Goal: Task Accomplishment & Management: Complete application form

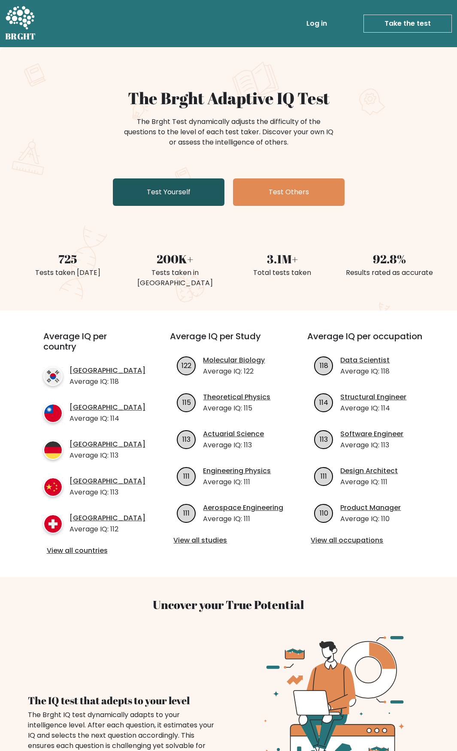
click at [166, 187] on link "Test Yourself" at bounding box center [169, 191] width 112 height 27
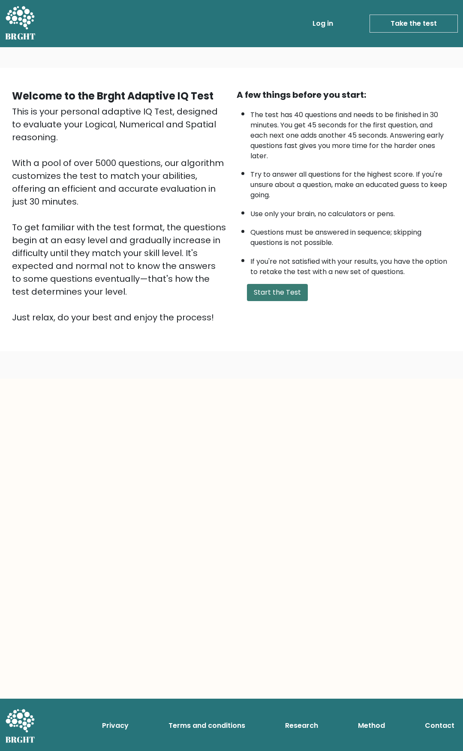
click at [276, 292] on button "Start the Test" at bounding box center [277, 292] width 61 height 17
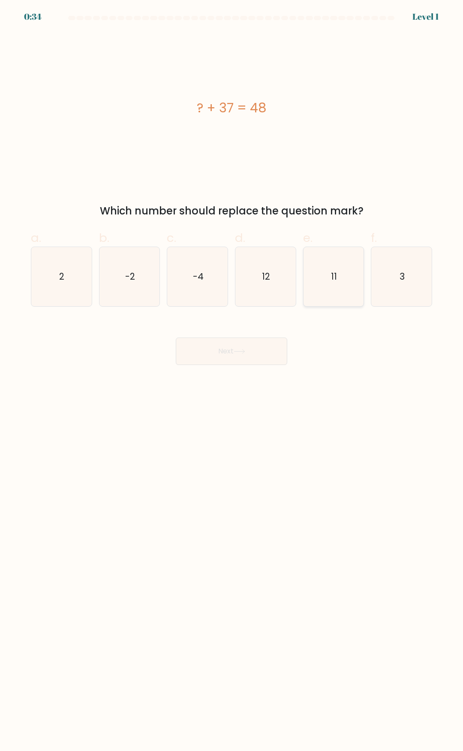
click at [335, 273] on text "11" at bounding box center [334, 276] width 6 height 12
click at [232, 376] on input "e. 11" at bounding box center [232, 379] width 0 height 6
radio input "true"
click at [249, 350] on button "Next" at bounding box center [232, 351] width 112 height 27
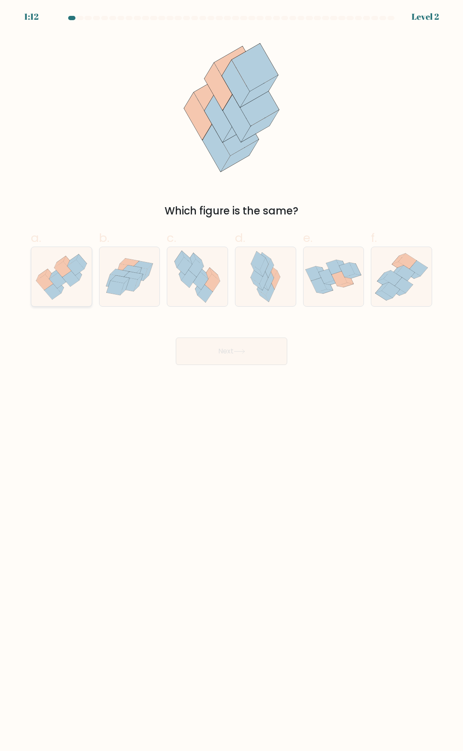
click at [67, 260] on icon at bounding box center [68, 263] width 10 height 15
click at [232, 376] on input "a." at bounding box center [232, 379] width 0 height 6
radio input "true"
click at [220, 346] on button "Next" at bounding box center [232, 351] width 112 height 27
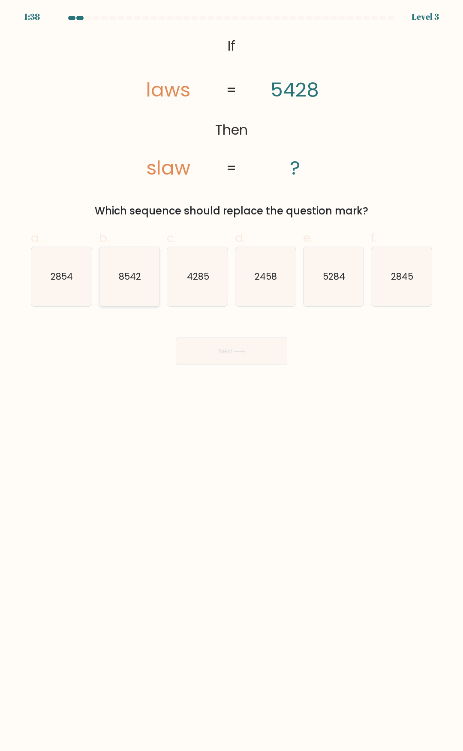
click at [135, 266] on icon "8542" at bounding box center [129, 276] width 59 height 59
click at [232, 376] on input "b. 8542" at bounding box center [232, 379] width 0 height 6
radio input "true"
click at [196, 346] on button "Next" at bounding box center [232, 351] width 112 height 27
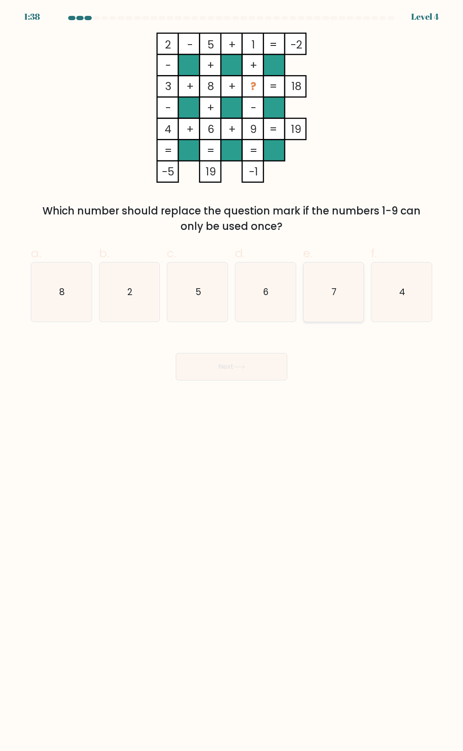
click at [332, 293] on icon "7" at bounding box center [333, 291] width 59 height 59
click at [232, 376] on input "e. 7" at bounding box center [232, 379] width 0 height 6
radio input "true"
click at [256, 368] on button "Next" at bounding box center [232, 366] width 112 height 27
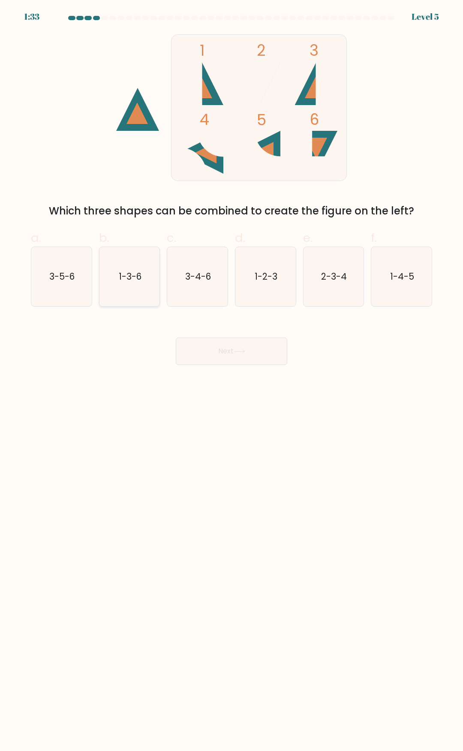
click at [139, 281] on text "1-3-6" at bounding box center [130, 276] width 23 height 12
click at [232, 376] on input "b. 1-3-6" at bounding box center [232, 379] width 0 height 6
radio input "true"
click at [266, 271] on text "1-2-3" at bounding box center [266, 276] width 23 height 12
click at [232, 376] on input "d. 1-2-3" at bounding box center [232, 379] width 0 height 6
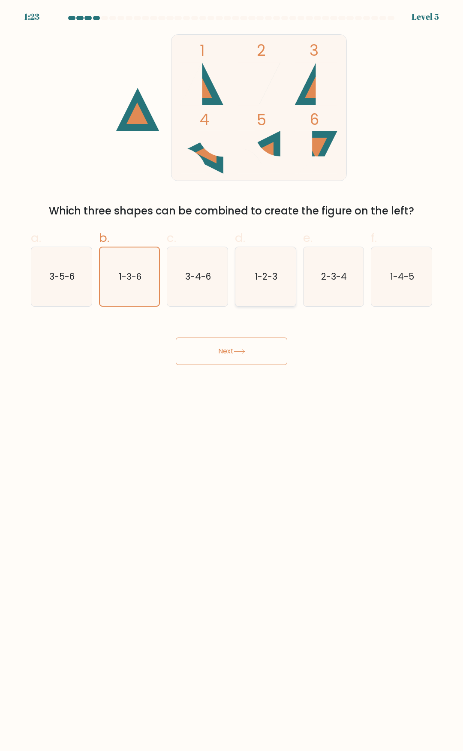
radio input "true"
click at [244, 350] on icon at bounding box center [240, 351] width 12 height 5
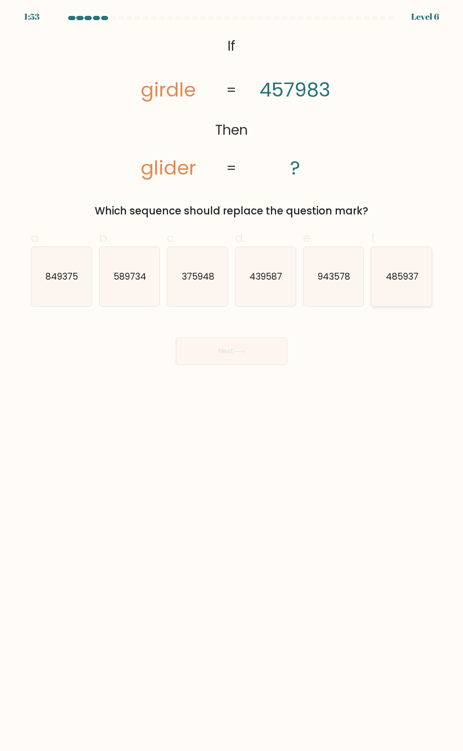
click at [399, 287] on icon "485937" at bounding box center [401, 276] width 59 height 59
click at [232, 376] on input "f. 485937" at bounding box center [232, 379] width 0 height 6
radio input "true"
click at [241, 354] on button "Next" at bounding box center [232, 351] width 112 height 27
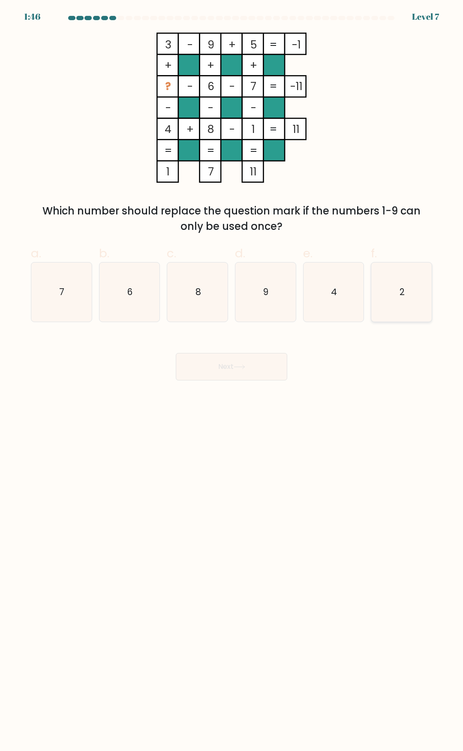
click at [396, 287] on icon "2" at bounding box center [401, 291] width 59 height 59
click at [232, 376] on input "f. 2" at bounding box center [232, 379] width 0 height 6
radio input "true"
click at [236, 372] on button "Next" at bounding box center [232, 366] width 112 height 27
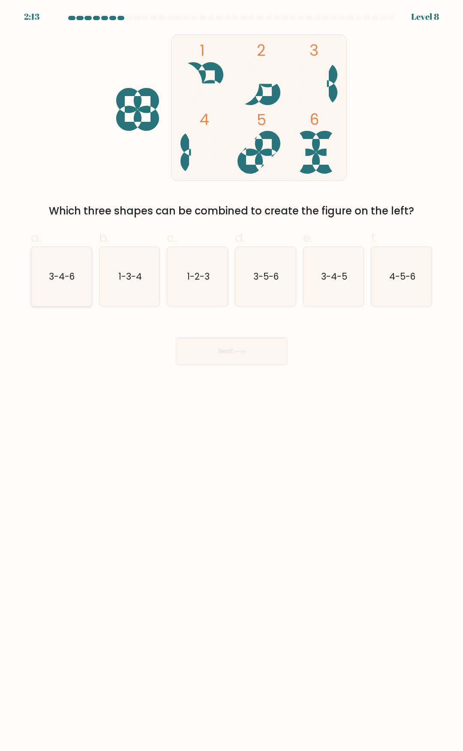
click at [83, 285] on icon "3-4-6" at bounding box center [61, 276] width 59 height 59
click at [232, 376] on input "a. 3-4-6" at bounding box center [232, 379] width 0 height 6
radio input "true"
click at [249, 346] on button "Next" at bounding box center [232, 351] width 112 height 27
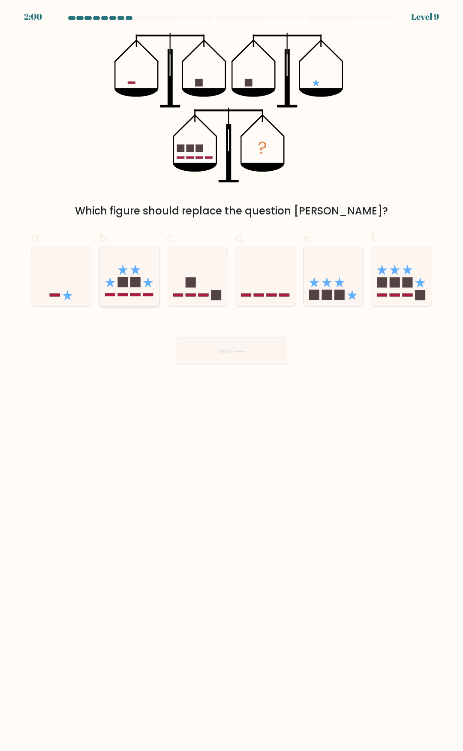
click at [145, 278] on icon at bounding box center [130, 277] width 60 height 50
click at [232, 376] on input "b." at bounding box center [232, 379] width 0 height 6
radio input "true"
click at [250, 347] on button "Next" at bounding box center [232, 351] width 112 height 27
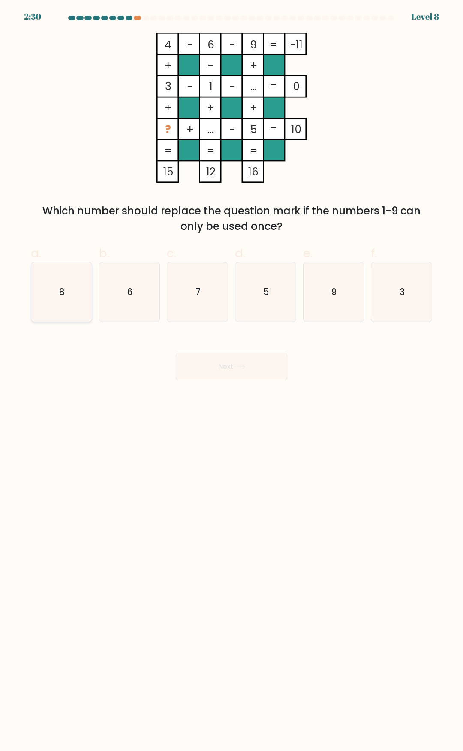
click at [75, 299] on icon "8" at bounding box center [61, 291] width 59 height 59
click at [232, 376] on input "a. 8" at bounding box center [232, 379] width 0 height 6
radio input "true"
click at [235, 362] on button "Next" at bounding box center [232, 366] width 112 height 27
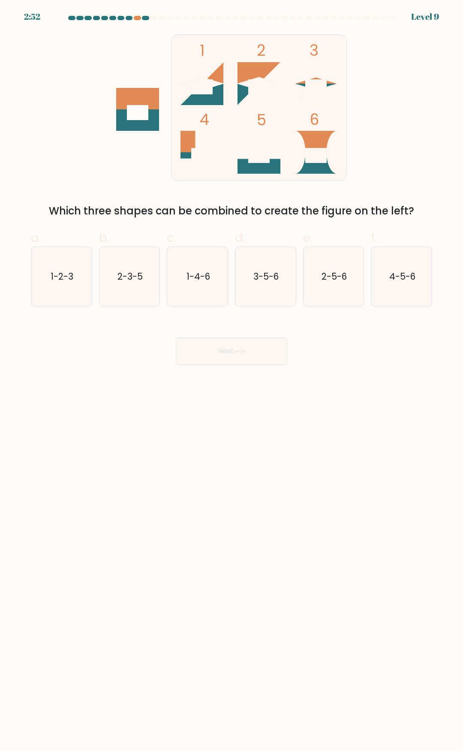
drag, startPoint x: 66, startPoint y: 293, endPoint x: 110, endPoint y: 315, distance: 49.7
click at [66, 292] on icon "1-2-3" at bounding box center [61, 276] width 59 height 59
click at [232, 376] on input "a. 1-2-3" at bounding box center [232, 379] width 0 height 6
radio input "true"
click at [239, 348] on button "Next" at bounding box center [232, 351] width 112 height 27
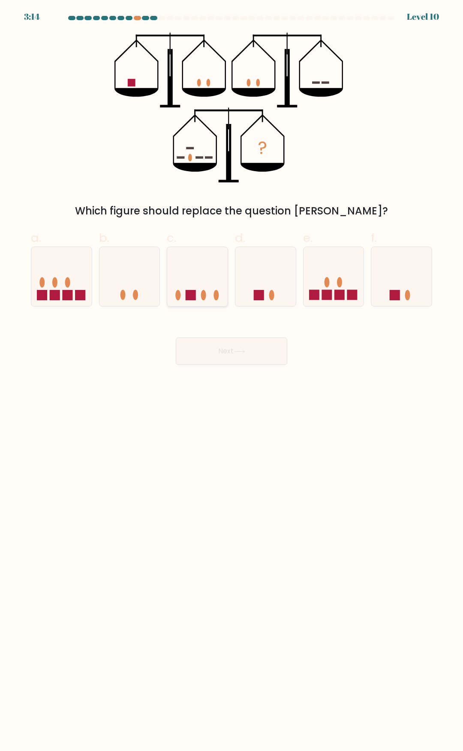
click at [204, 293] on ellipse at bounding box center [203, 295] width 5 height 10
click at [232, 376] on input "c." at bounding box center [232, 379] width 0 height 6
radio input "true"
click at [232, 354] on button "Next" at bounding box center [232, 351] width 112 height 27
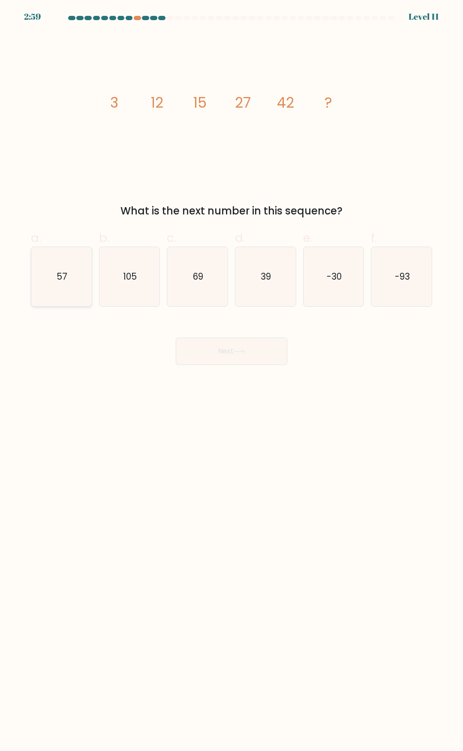
click at [70, 279] on icon "57" at bounding box center [61, 276] width 59 height 59
click at [232, 376] on input "a. 57" at bounding box center [232, 379] width 0 height 6
radio input "true"
click at [232, 352] on button "Next" at bounding box center [232, 351] width 112 height 27
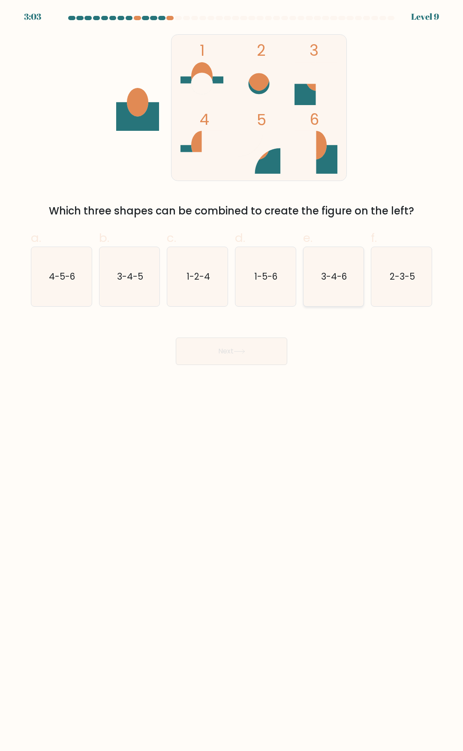
click at [333, 287] on icon "3-4-6" at bounding box center [333, 276] width 59 height 59
click at [232, 376] on input "e. 3-4-6" at bounding box center [232, 379] width 0 height 6
radio input "true"
click at [234, 352] on button "Next" at bounding box center [232, 351] width 112 height 27
click at [228, 353] on button "Next" at bounding box center [232, 351] width 112 height 27
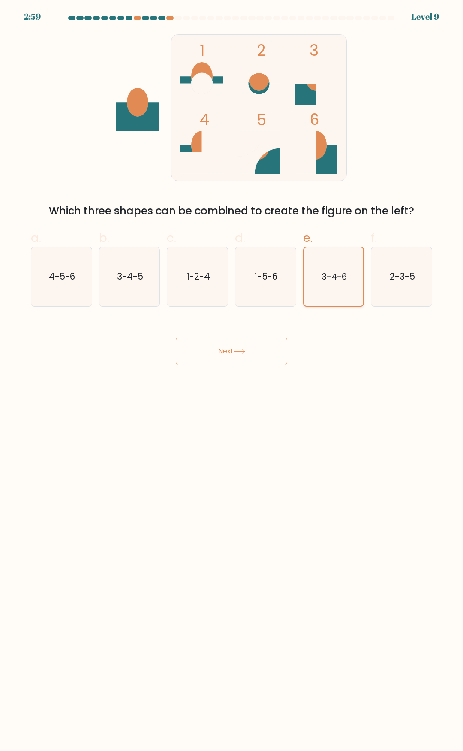
click at [336, 285] on icon "3-4-6" at bounding box center [334, 276] width 58 height 58
click at [232, 376] on input "e. 3-4-6" at bounding box center [232, 379] width 0 height 6
click at [229, 350] on button "Next" at bounding box center [232, 351] width 112 height 27
click at [251, 449] on body "2:56 Level 9" at bounding box center [231, 375] width 463 height 751
click at [225, 121] on rect at bounding box center [259, 108] width 175 height 146
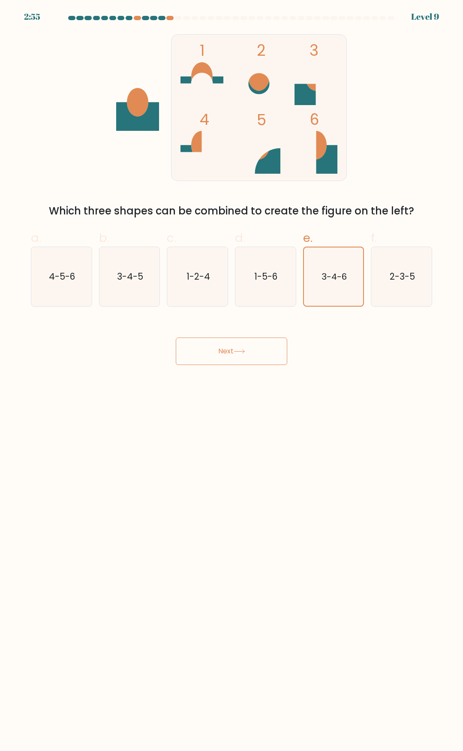
click at [241, 352] on icon at bounding box center [240, 351] width 12 height 5
click at [241, 351] on icon at bounding box center [240, 351] width 12 height 5
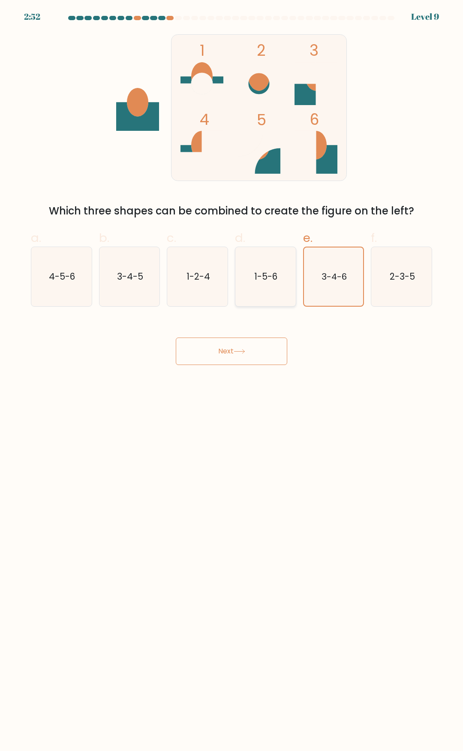
click at [268, 278] on text "1-5-6" at bounding box center [266, 276] width 23 height 12
click at [232, 376] on input "d. 1-5-6" at bounding box center [232, 379] width 0 height 6
radio input "true"
click at [192, 278] on text "1-2-4" at bounding box center [199, 276] width 24 height 12
click at [108, 279] on icon "3-4-5" at bounding box center [129, 276] width 59 height 59
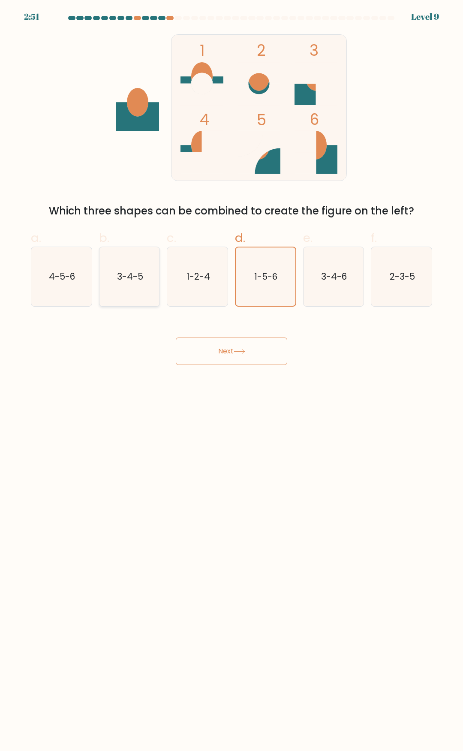
click at [232, 376] on input "b. 3-4-5" at bounding box center [232, 379] width 0 height 6
radio input "true"
click at [64, 274] on text "4-5-6" at bounding box center [62, 276] width 26 height 12
click at [232, 376] on input "a. 4-5-6" at bounding box center [232, 379] width 0 height 6
radio input "true"
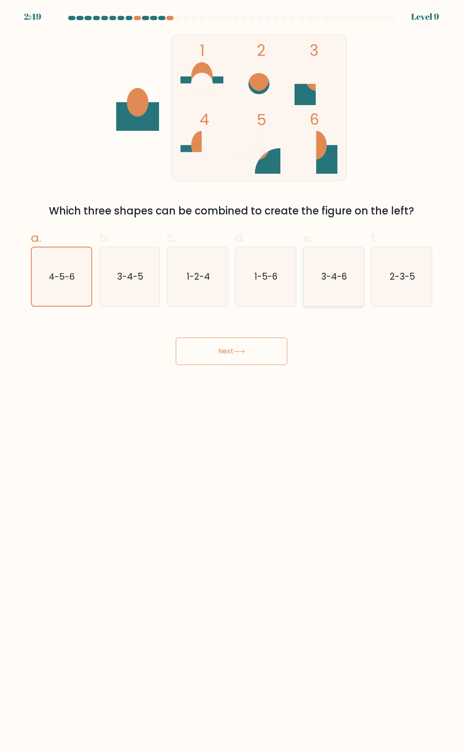
click at [329, 268] on icon "3-4-6" at bounding box center [333, 276] width 59 height 59
click at [232, 376] on input "e. 3-4-6" at bounding box center [232, 379] width 0 height 6
radio input "true"
click at [211, 345] on button "Next" at bounding box center [232, 351] width 112 height 27
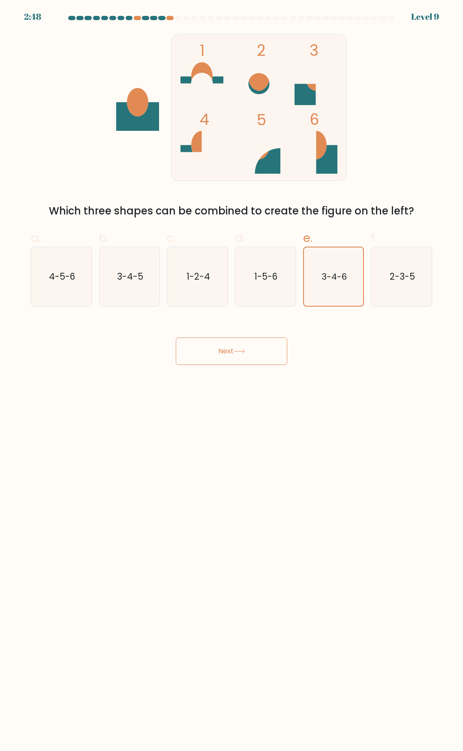
click at [211, 345] on button "Next" at bounding box center [232, 351] width 112 height 27
click at [209, 346] on button "Next" at bounding box center [232, 351] width 112 height 27
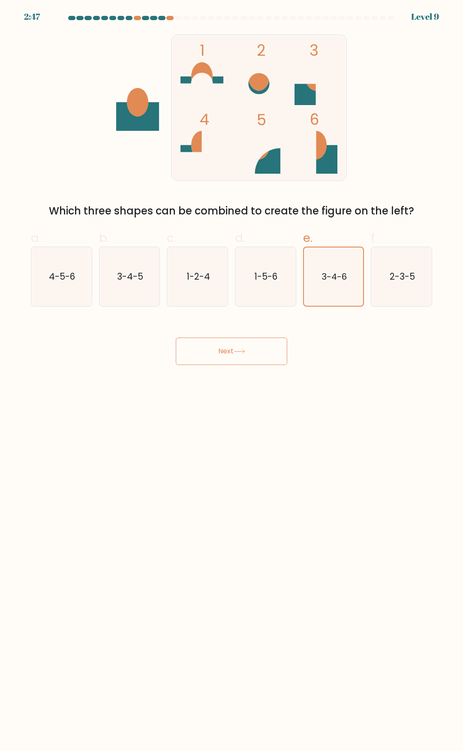
click at [209, 346] on button "Next" at bounding box center [232, 351] width 112 height 27
click at [343, 272] on text "3-4-6" at bounding box center [334, 277] width 25 height 12
click at [232, 376] on input "e. 3-4-6" at bounding box center [232, 379] width 0 height 6
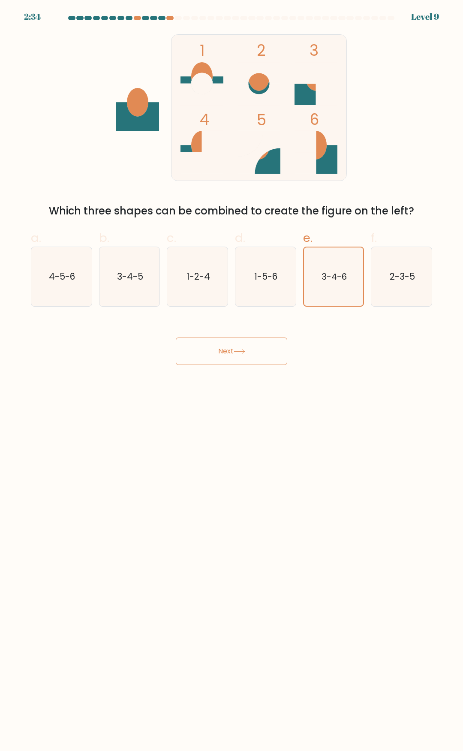
click at [244, 344] on button "Next" at bounding box center [232, 351] width 112 height 27
click at [62, 261] on icon "4-5-6" at bounding box center [61, 276] width 59 height 59
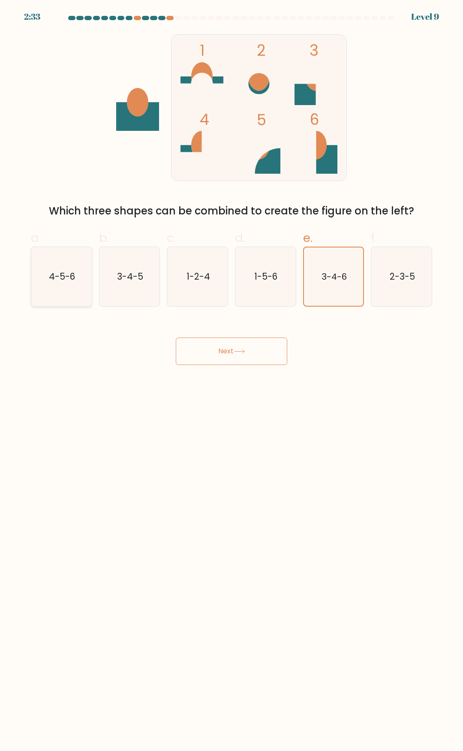
click at [232, 376] on input "a. 4-5-6" at bounding box center [232, 379] width 0 height 6
radio input "true"
click at [202, 351] on button "Next" at bounding box center [232, 351] width 112 height 27
click at [334, 272] on text "3-4-6" at bounding box center [334, 276] width 26 height 12
click at [232, 376] on input "e. 3-4-6" at bounding box center [232, 379] width 0 height 6
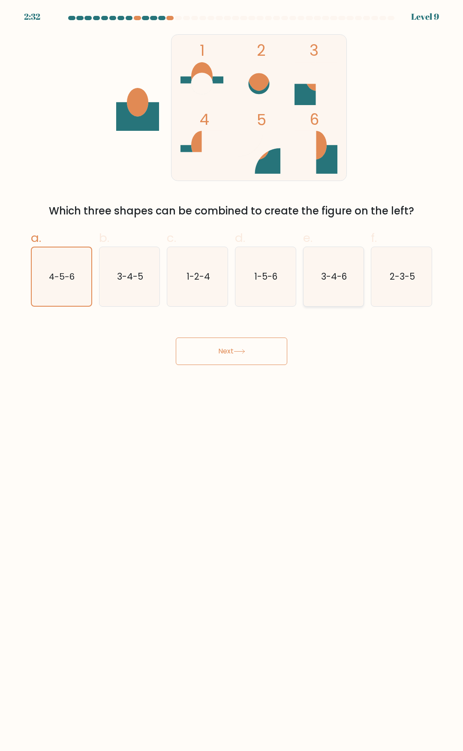
radio input "true"
click at [259, 356] on button "Next" at bounding box center [232, 351] width 112 height 27
click at [226, 145] on rect at bounding box center [259, 108] width 175 height 146
click at [247, 133] on icon at bounding box center [251, 144] width 26 height 26
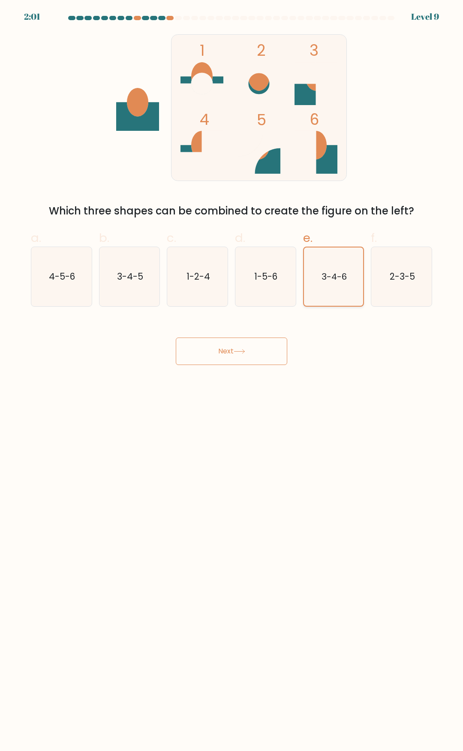
click at [320, 271] on icon "3-4-6" at bounding box center [334, 276] width 58 height 58
click at [232, 376] on input "e. 3-4-6" at bounding box center [232, 379] width 0 height 6
click at [259, 351] on button "Next" at bounding box center [232, 351] width 112 height 27
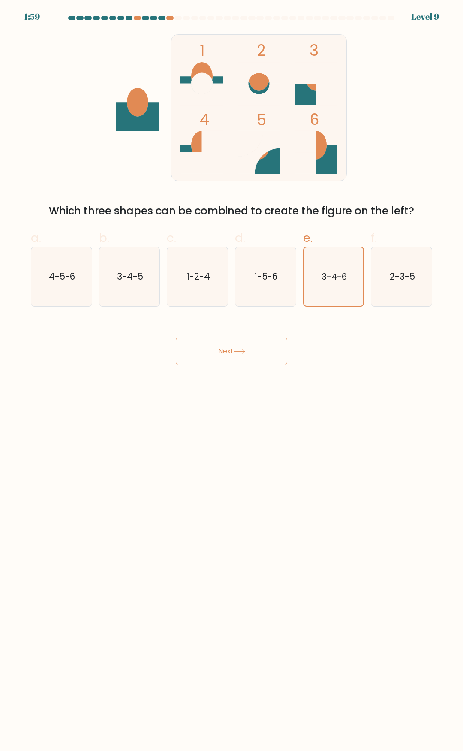
click at [259, 351] on button "Next" at bounding box center [232, 351] width 112 height 27
drag, startPoint x: 259, startPoint y: 351, endPoint x: 244, endPoint y: 351, distance: 15.0
click at [258, 351] on button "Next" at bounding box center [232, 351] width 112 height 27
click at [244, 351] on icon at bounding box center [240, 351] width 12 height 5
click at [238, 353] on icon at bounding box center [240, 351] width 12 height 5
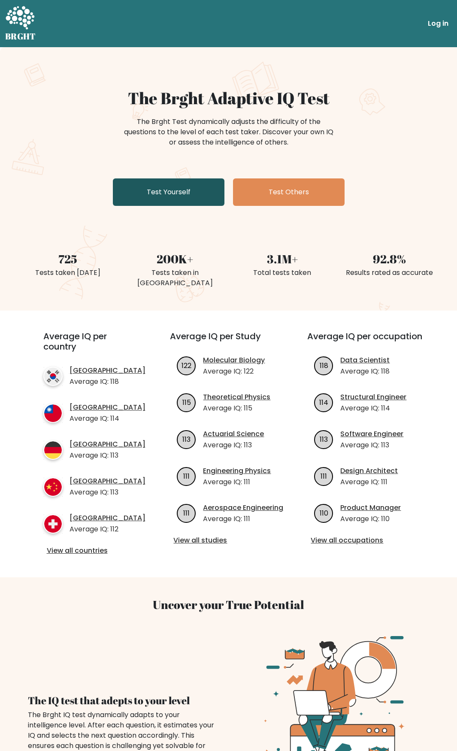
click at [188, 196] on link "Test Yourself" at bounding box center [169, 191] width 112 height 27
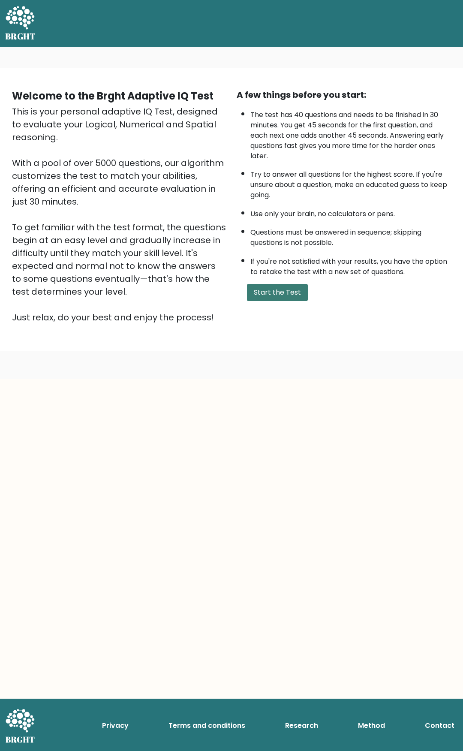
click at [288, 292] on button "Start the Test" at bounding box center [277, 292] width 61 height 17
click at [296, 289] on button "Start the Test" at bounding box center [277, 292] width 61 height 17
click at [448, 21] on link "Log in" at bounding box center [444, 23] width 27 height 17
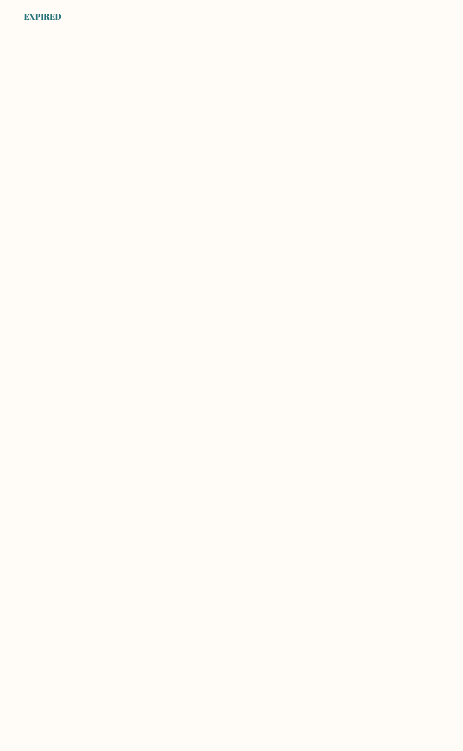
click at [56, 16] on div "EXPIRED" at bounding box center [42, 16] width 37 height 13
click at [168, 110] on body "EXPIRED" at bounding box center [231, 375] width 463 height 751
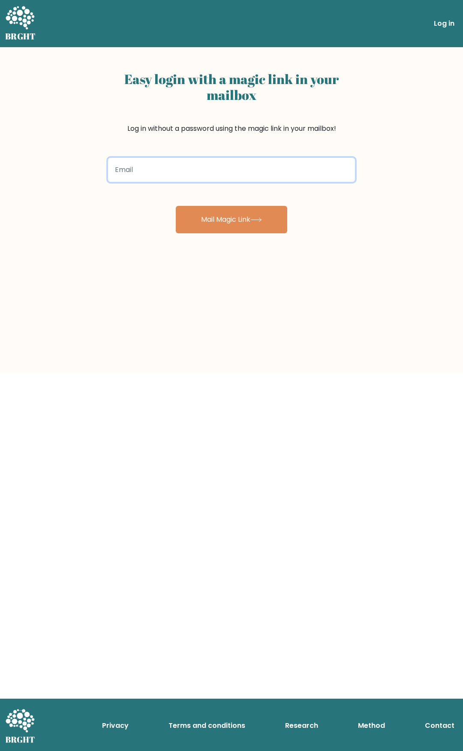
click at [268, 171] on input "email" at bounding box center [231, 170] width 247 height 24
type input "gltchytrp@gmail.com"
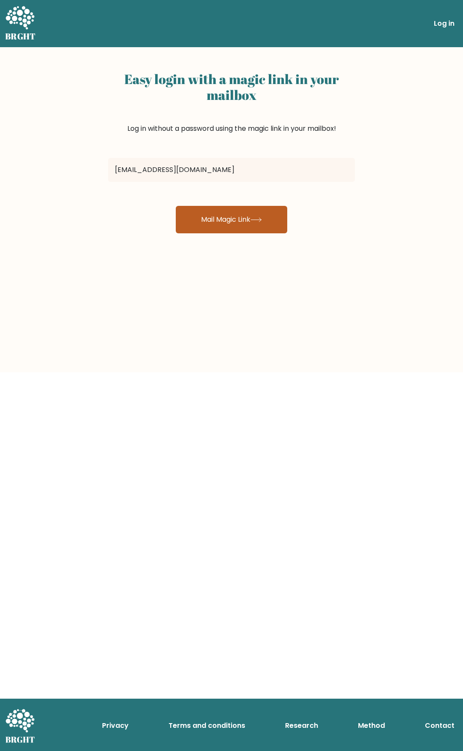
click at [251, 219] on button "Mail Magic Link" at bounding box center [232, 219] width 112 height 27
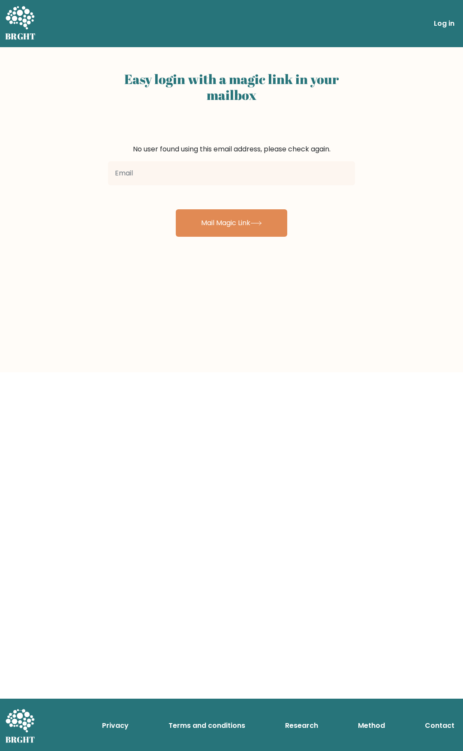
click at [19, 19] on icon at bounding box center [20, 17] width 29 height 23
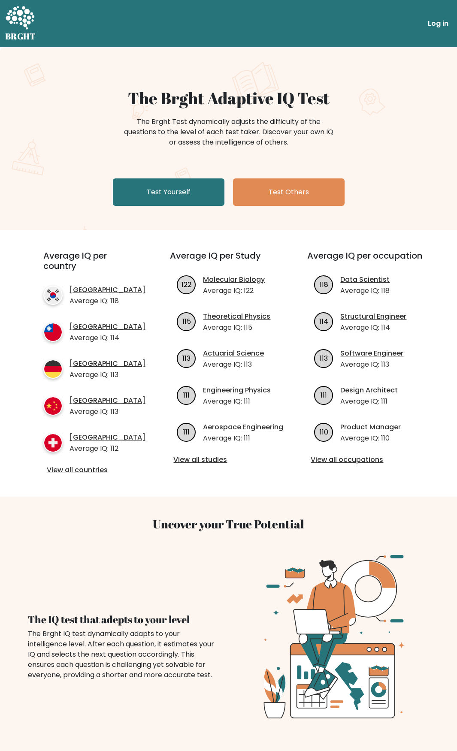
click at [441, 25] on link "Log in" at bounding box center [437, 23] width 27 height 17
click at [150, 184] on link "Test Yourself" at bounding box center [169, 191] width 112 height 27
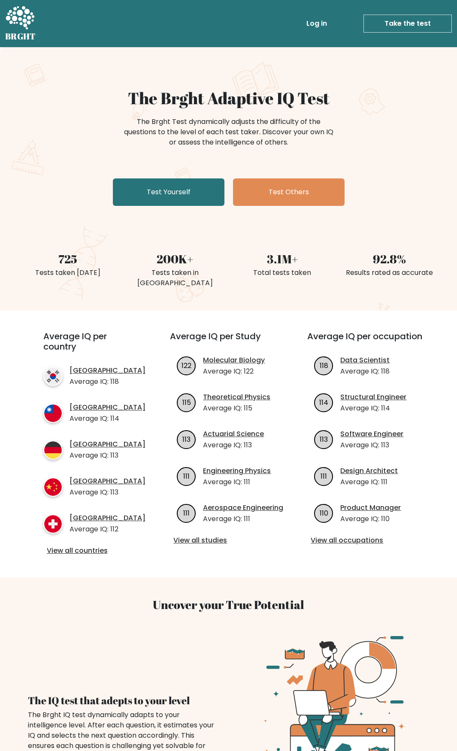
click at [393, 26] on link "Take the test" at bounding box center [407, 24] width 88 height 18
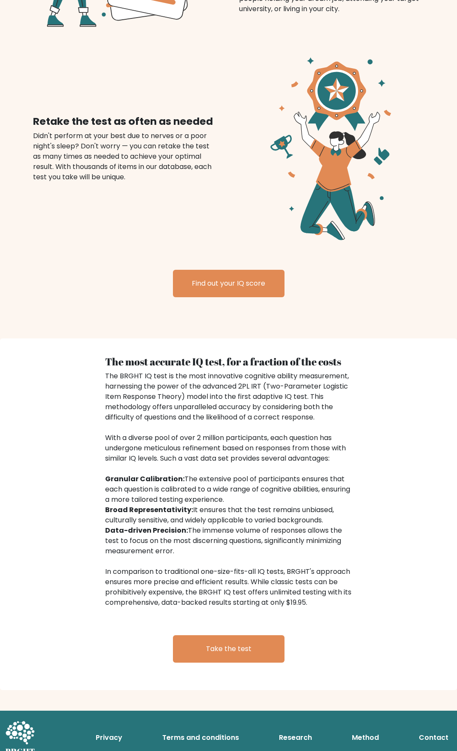
scroll to position [933, 0]
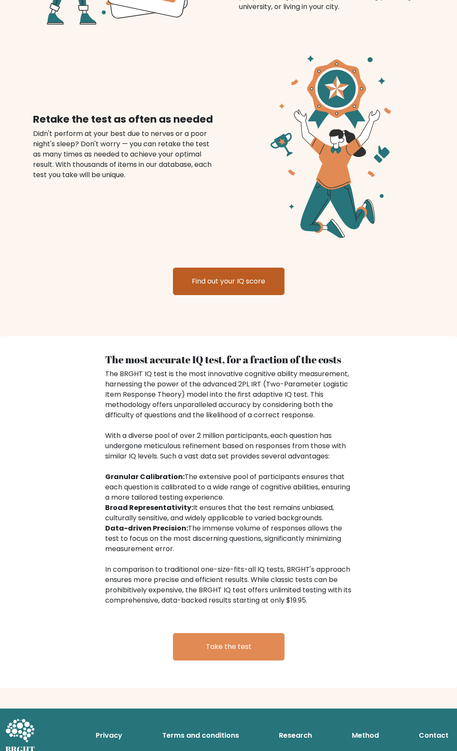
click at [245, 276] on link "Find out your IQ score" at bounding box center [229, 281] width 112 height 27
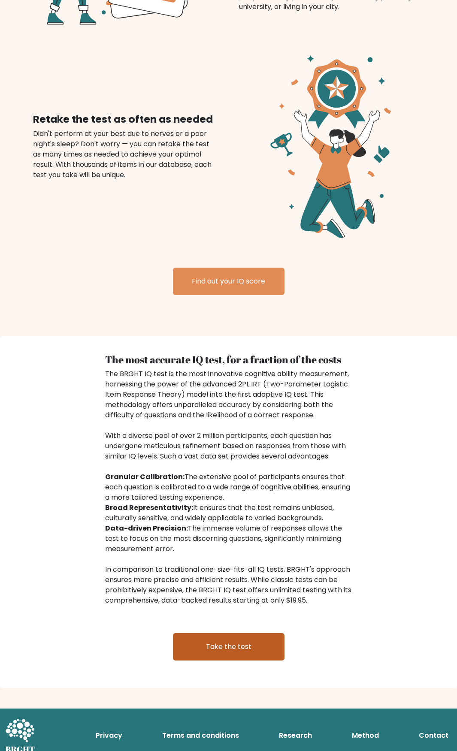
click at [235, 633] on link "Take the test" at bounding box center [229, 646] width 112 height 27
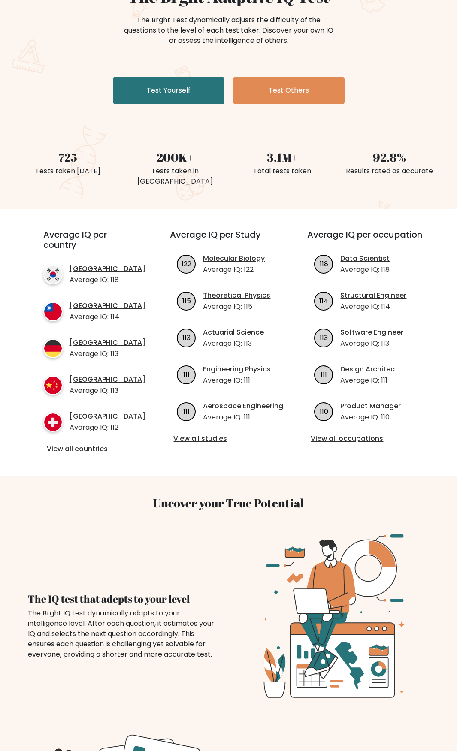
scroll to position [0, 0]
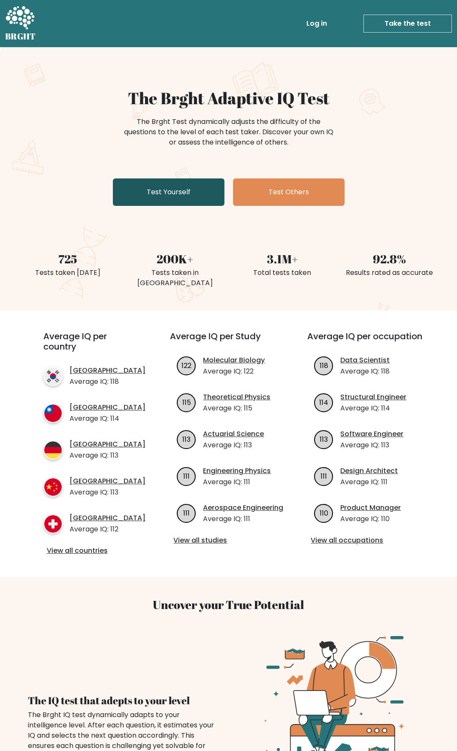
click at [196, 196] on link "Test Yourself" at bounding box center [169, 191] width 112 height 27
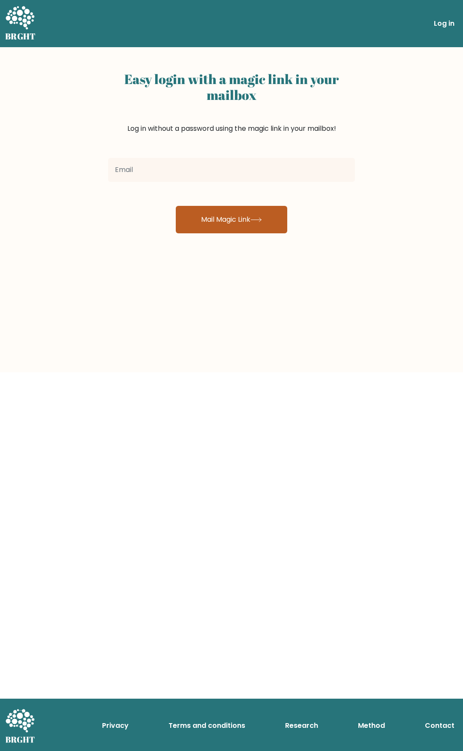
click at [233, 218] on button "Mail Magic Link" at bounding box center [232, 219] width 112 height 27
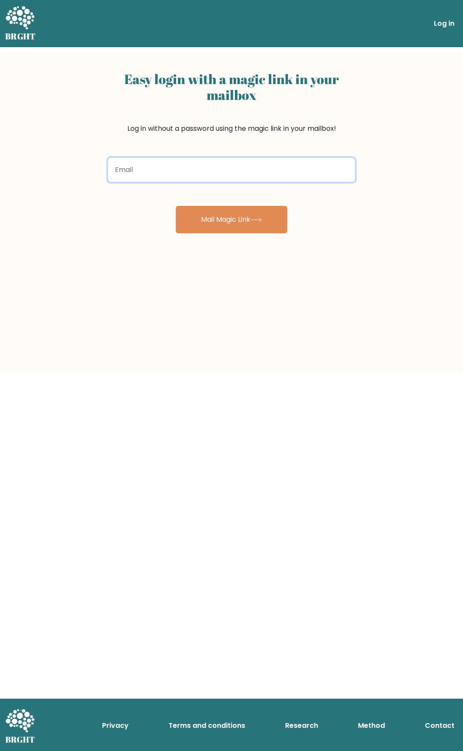
click at [183, 165] on input "email" at bounding box center [231, 170] width 247 height 24
type input "gltchytrp@gmail.com"
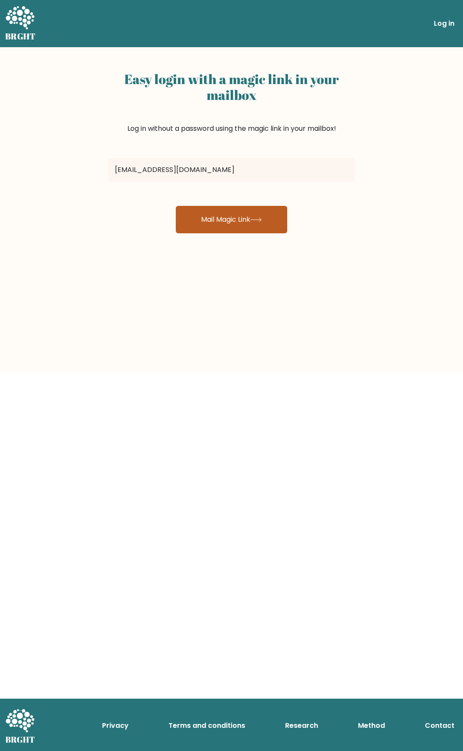
click at [209, 224] on button "Mail Magic Link" at bounding box center [232, 219] width 112 height 27
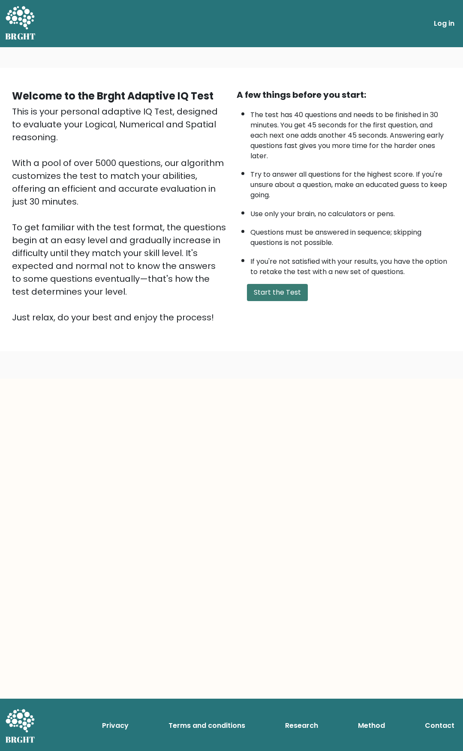
click at [275, 295] on button "Start the Test" at bounding box center [277, 292] width 61 height 17
click at [416, 25] on link "Take the test" at bounding box center [414, 24] width 88 height 18
click at [274, 289] on button "Start the Test" at bounding box center [277, 292] width 61 height 17
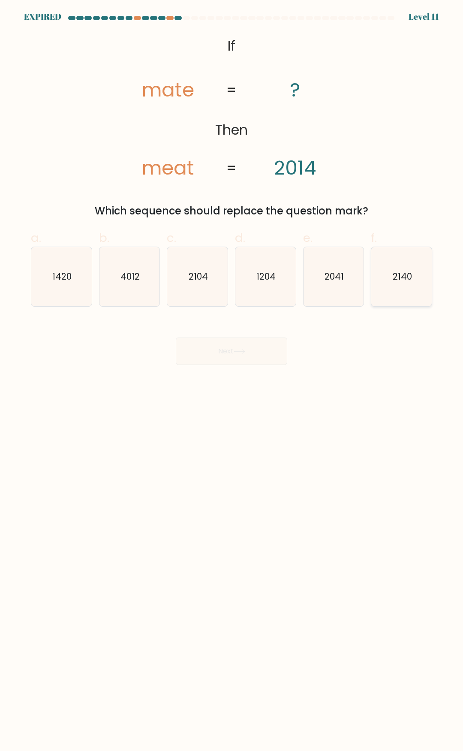
click at [395, 278] on text "2140" at bounding box center [401, 276] width 19 height 12
click at [232, 376] on input "f. 2140" at bounding box center [232, 379] width 0 height 6
radio input "true"
click at [223, 355] on div "Next" at bounding box center [232, 341] width 412 height 48
click at [390, 275] on icon "2140" at bounding box center [402, 276] width 58 height 58
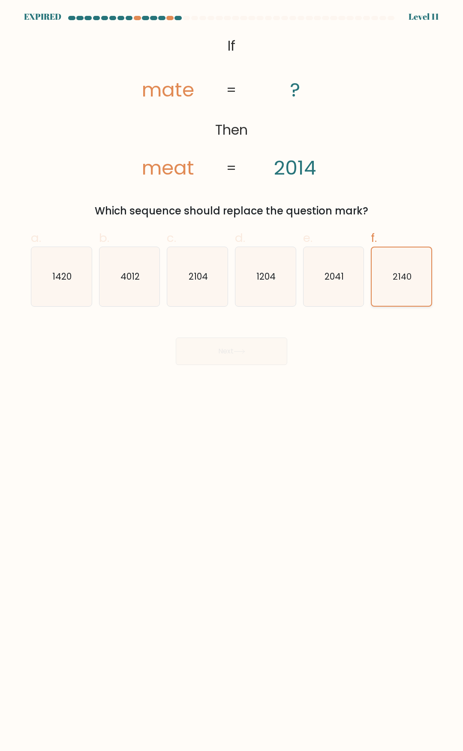
click at [232, 376] on input "f. 2140" at bounding box center [232, 379] width 0 height 6
click at [254, 359] on div "Next" at bounding box center [232, 341] width 412 height 48
click at [219, 108] on icon "@import url('https://fonts.googleapis.com/css?family=Abril+Fatface:400,100,100i…" at bounding box center [232, 108] width 244 height 150
click at [327, 20] on div at bounding box center [232, 20] width 412 height 8
click at [407, 17] on div at bounding box center [232, 20] width 412 height 8
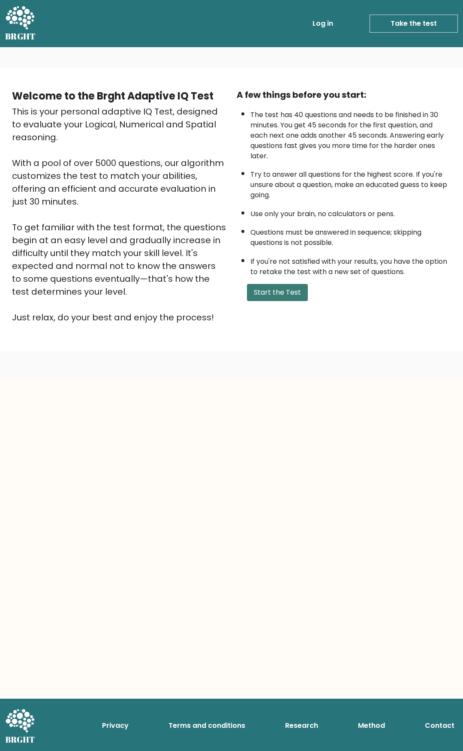
click at [262, 292] on button "Start the Test" at bounding box center [277, 292] width 61 height 17
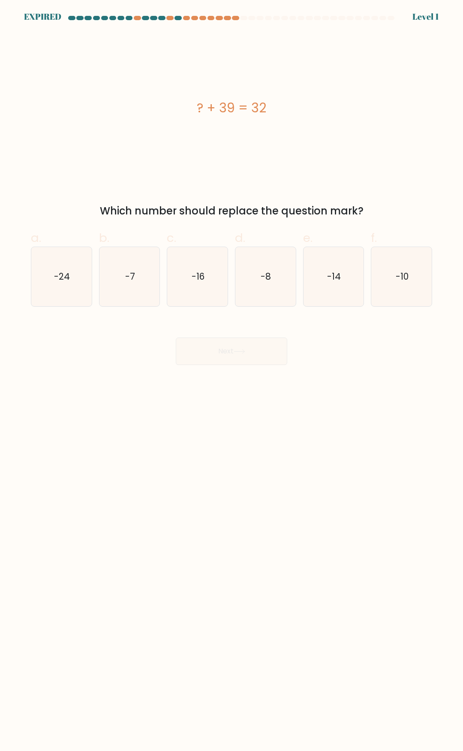
click at [30, 18] on div at bounding box center [232, 20] width 412 height 8
click at [57, 20] on div at bounding box center [232, 20] width 412 height 8
click at [181, 154] on div "? + 39 = 32" at bounding box center [231, 108] width 401 height 150
click at [313, 76] on div "? + 39 = 32" at bounding box center [231, 108] width 401 height 150
click at [245, 350] on form "a." at bounding box center [231, 190] width 463 height 349
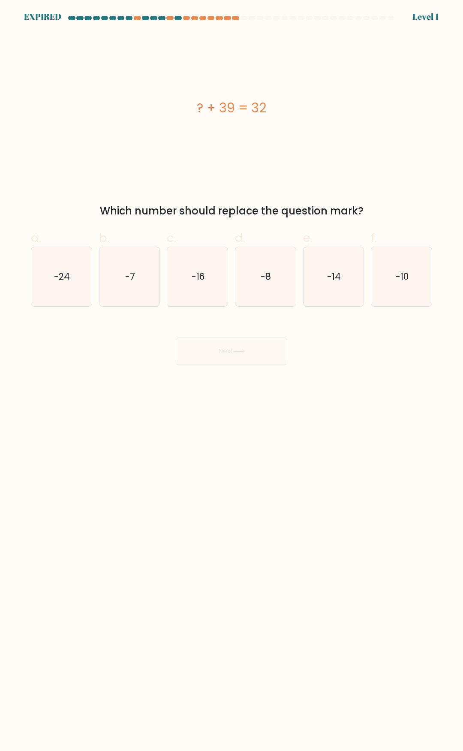
click at [380, 387] on body "EXPIRED Level 1" at bounding box center [231, 375] width 463 height 751
click at [121, 282] on icon "-7" at bounding box center [129, 276] width 59 height 59
click at [232, 376] on input "b. -7" at bounding box center [232, 379] width 0 height 6
radio input "true"
click at [44, 19] on div at bounding box center [232, 20] width 412 height 8
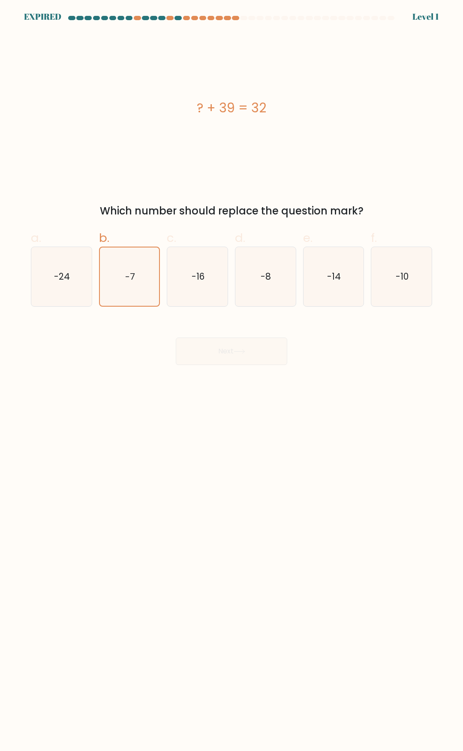
click at [48, 17] on div at bounding box center [232, 20] width 412 height 8
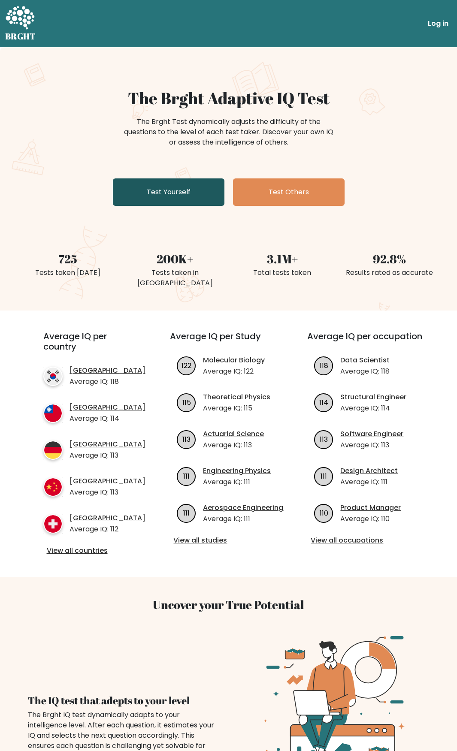
click at [189, 192] on link "Test Yourself" at bounding box center [169, 191] width 112 height 27
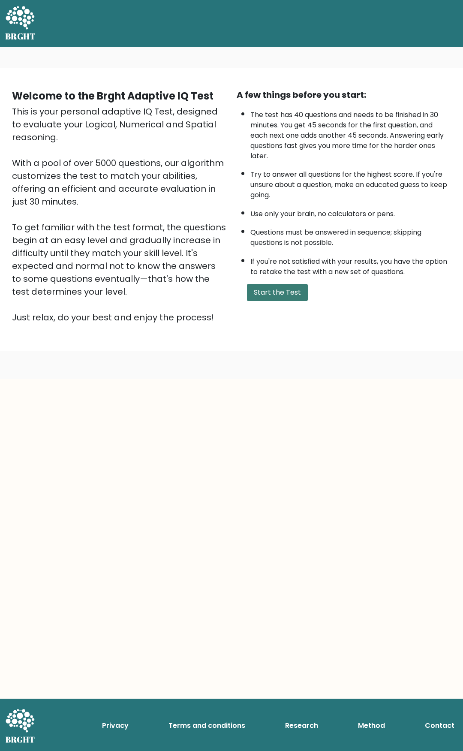
click at [293, 290] on button "Start the Test" at bounding box center [277, 292] width 61 height 17
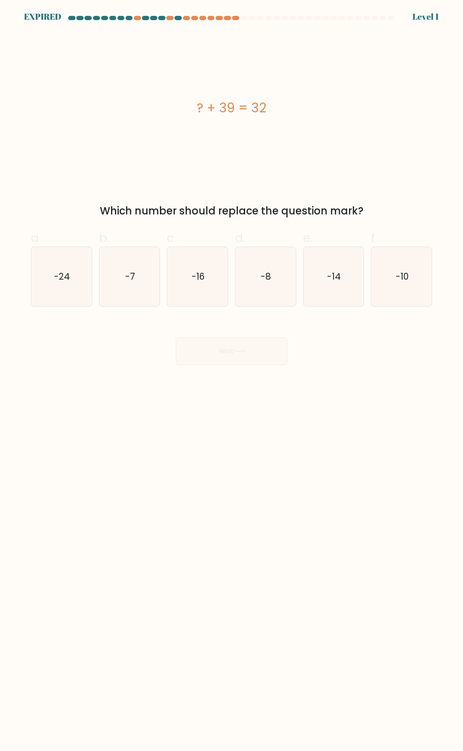
click at [38, 18] on div at bounding box center [232, 20] width 412 height 8
click at [129, 266] on icon "-7" at bounding box center [129, 276] width 59 height 59
click at [232, 376] on input "b. -7" at bounding box center [232, 379] width 0 height 6
radio input "true"
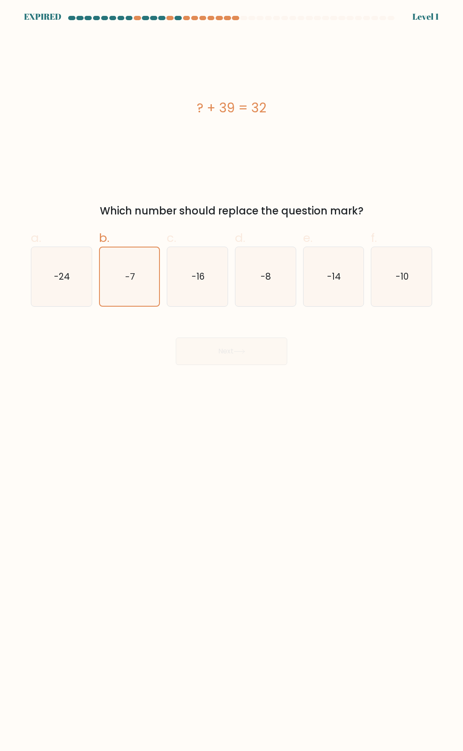
click at [223, 352] on div "Next" at bounding box center [232, 341] width 412 height 48
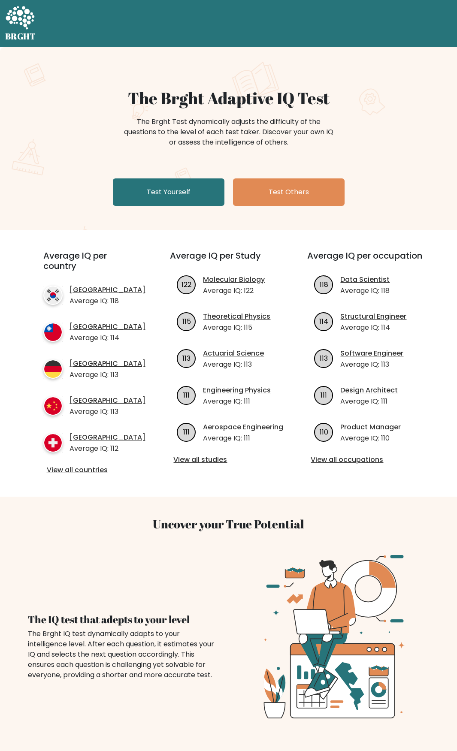
click at [145, 206] on div "The Brght Adaptive IQ Test The Brght Test dynamically adjusts the difficulty of…" at bounding box center [228, 148] width 429 height 121
click at [158, 195] on link "Test Yourself" at bounding box center [169, 191] width 112 height 27
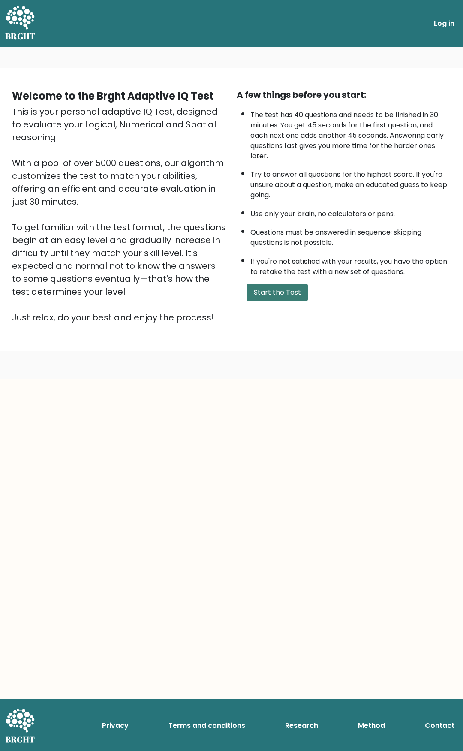
click at [272, 288] on button "Start the Test" at bounding box center [277, 292] width 61 height 17
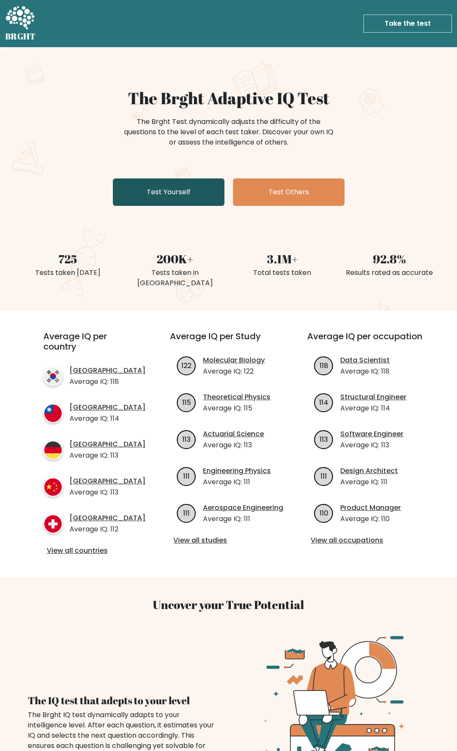
click at [182, 197] on link "Test Yourself" at bounding box center [169, 191] width 112 height 27
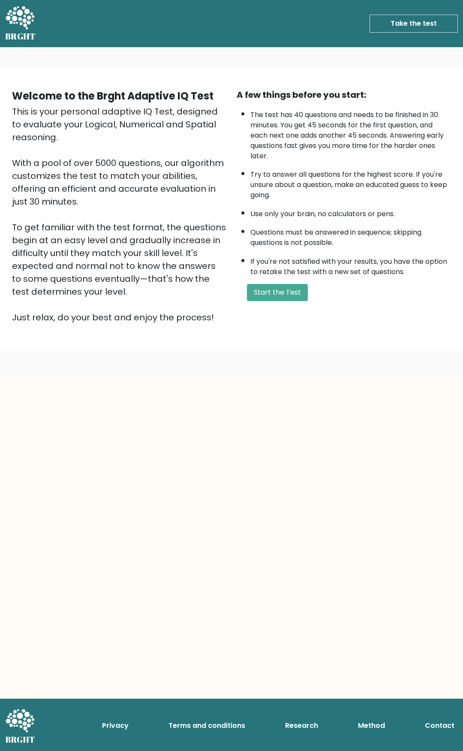
click at [430, 22] on link "Take the test" at bounding box center [414, 24] width 88 height 18
